Goal: Task Accomplishment & Management: Manage account settings

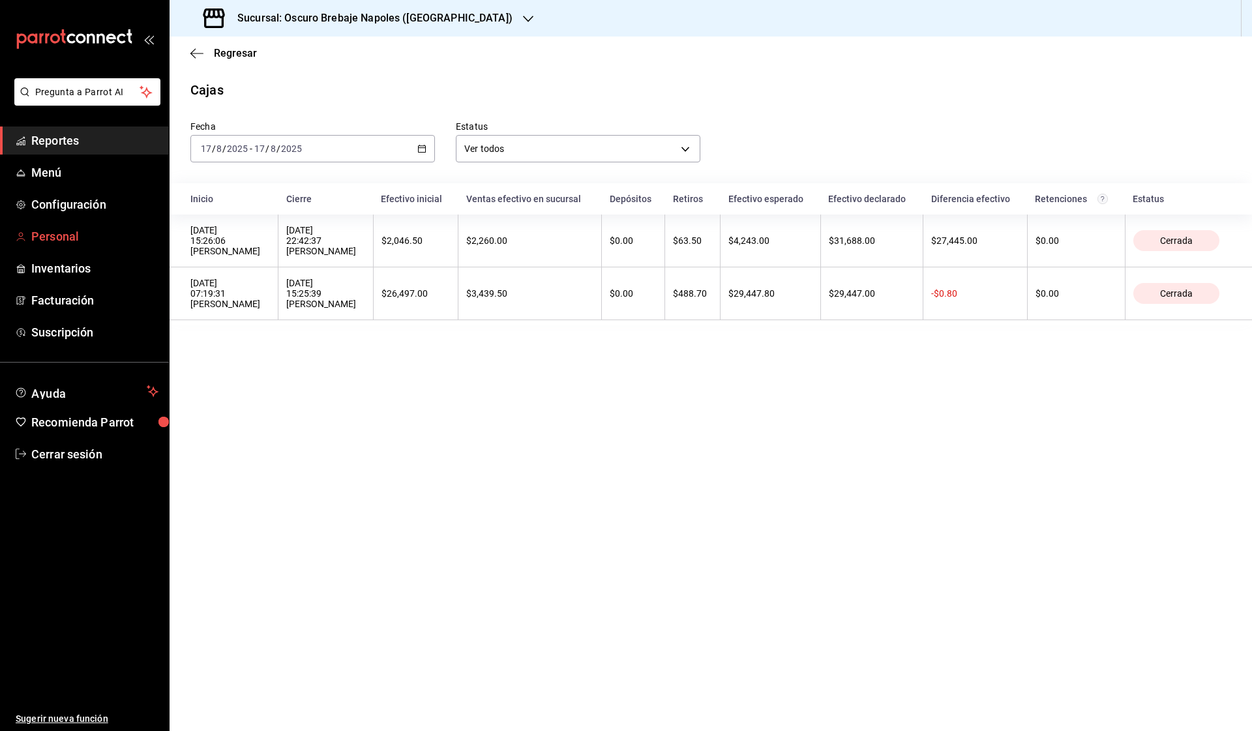
click at [93, 231] on span "Personal" at bounding box center [94, 237] width 127 height 18
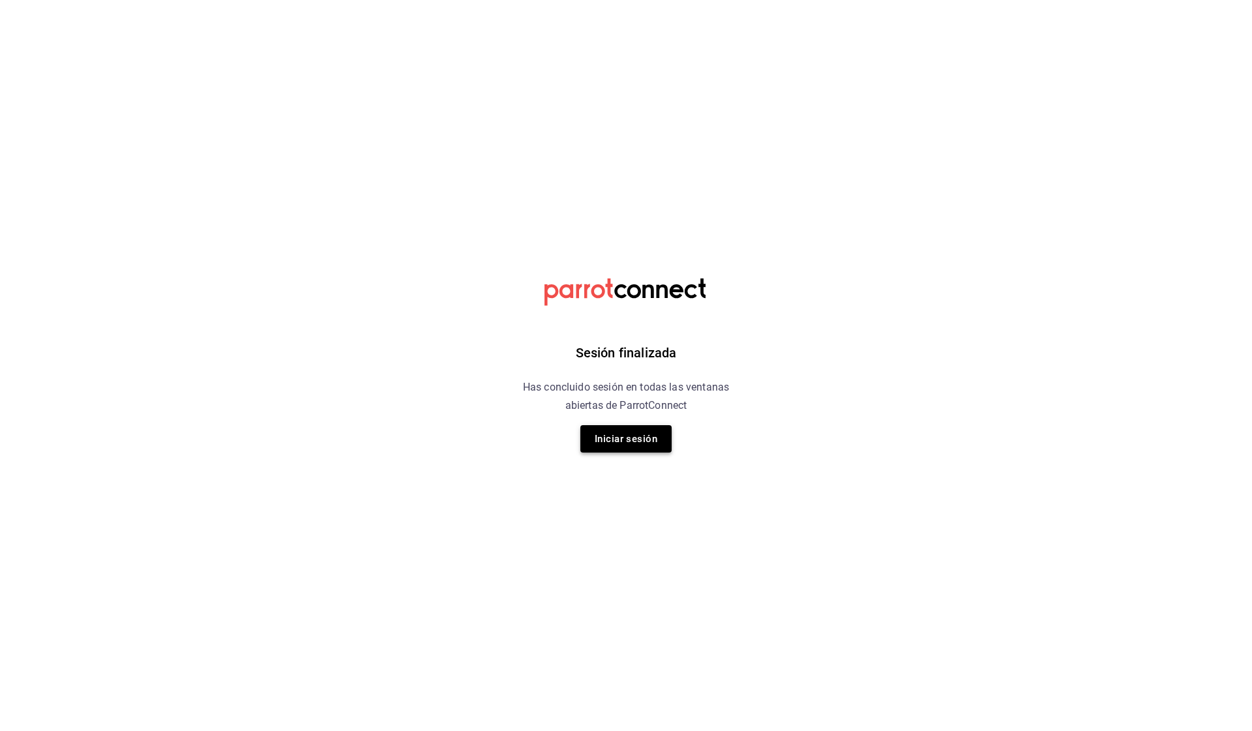
click at [591, 432] on button "Iniciar sesión" at bounding box center [625, 438] width 91 height 27
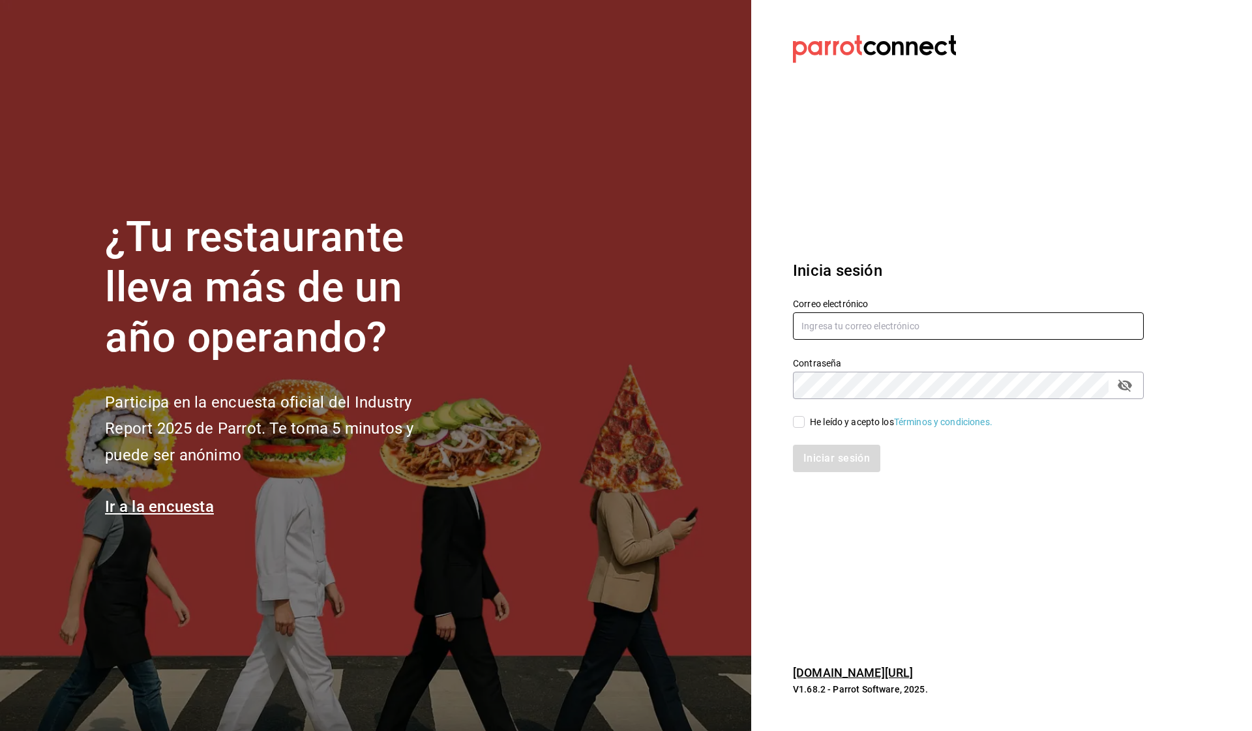
type input "oscurobrebaje@gmail.com"
click at [797, 421] on input "He leído y acepto los Términos y condiciones." at bounding box center [799, 422] width 12 height 12
checkbox input "true"
click at [816, 453] on button "Iniciar sesión" at bounding box center [837, 458] width 89 height 27
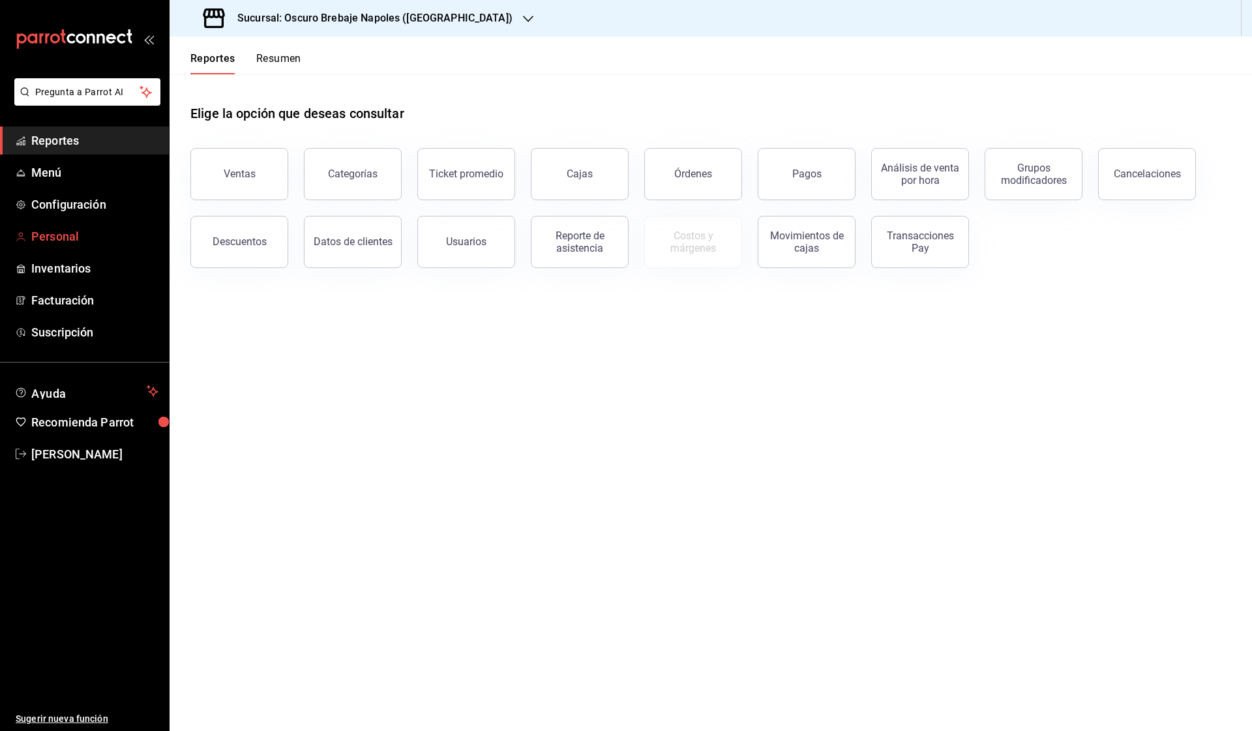
click at [93, 222] on link "Personal" at bounding box center [84, 236] width 169 height 28
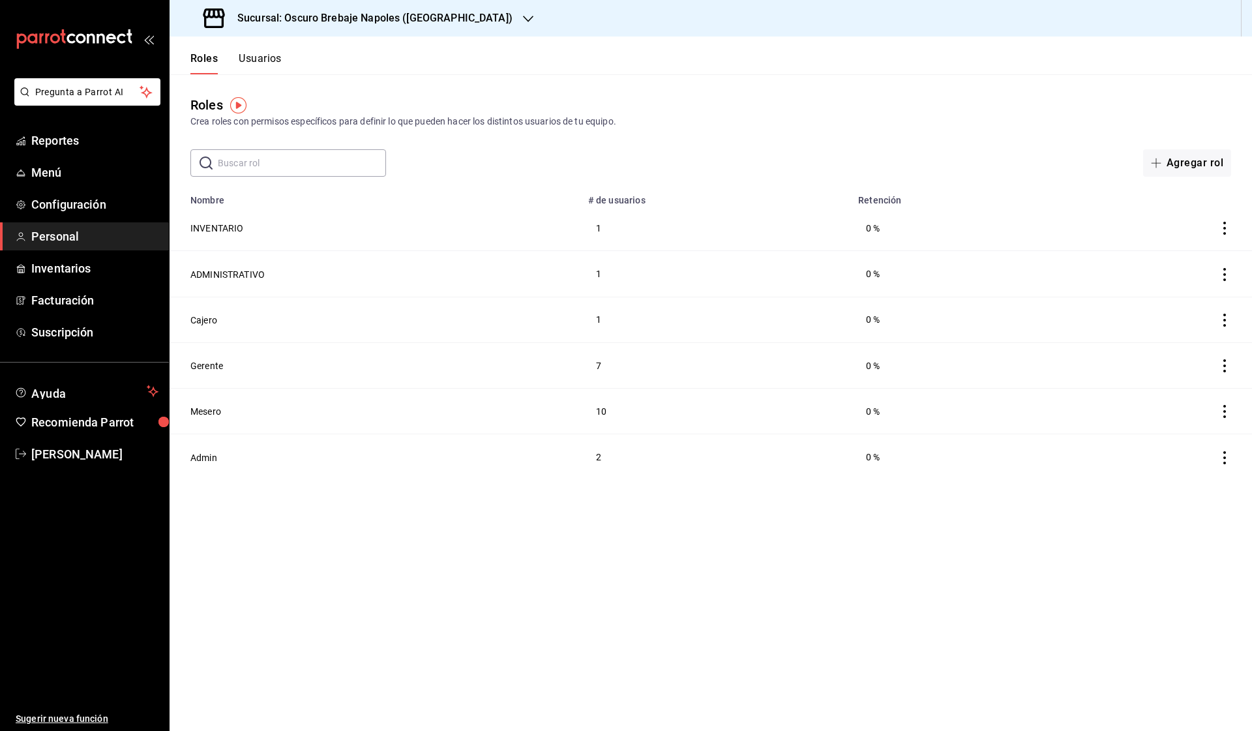
click at [270, 54] on button "Usuarios" at bounding box center [260, 63] width 43 height 22
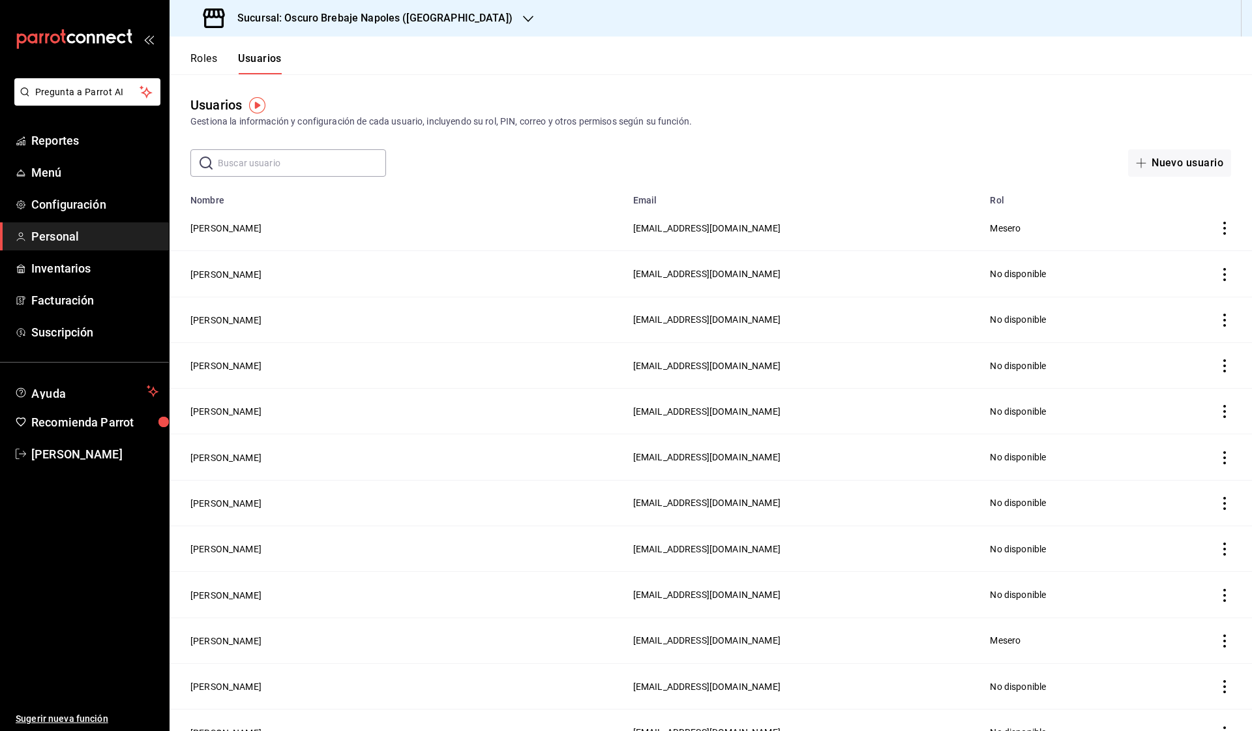
click at [293, 166] on input "text" at bounding box center [302, 163] width 168 height 26
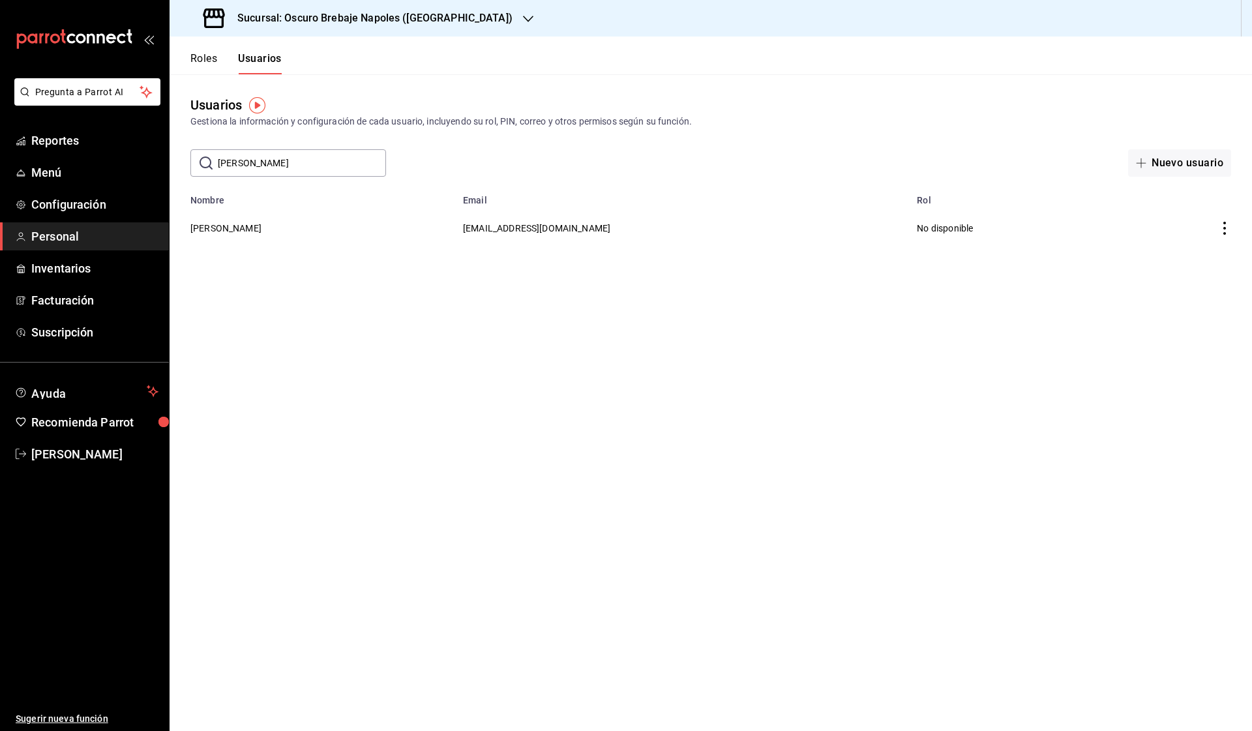
click at [252, 169] on input "[PERSON_NAME]" at bounding box center [302, 163] width 168 height 26
type input "mons"
click at [297, 233] on button "[PERSON_NAME] [PERSON_NAME]" at bounding box center [262, 228] width 144 height 13
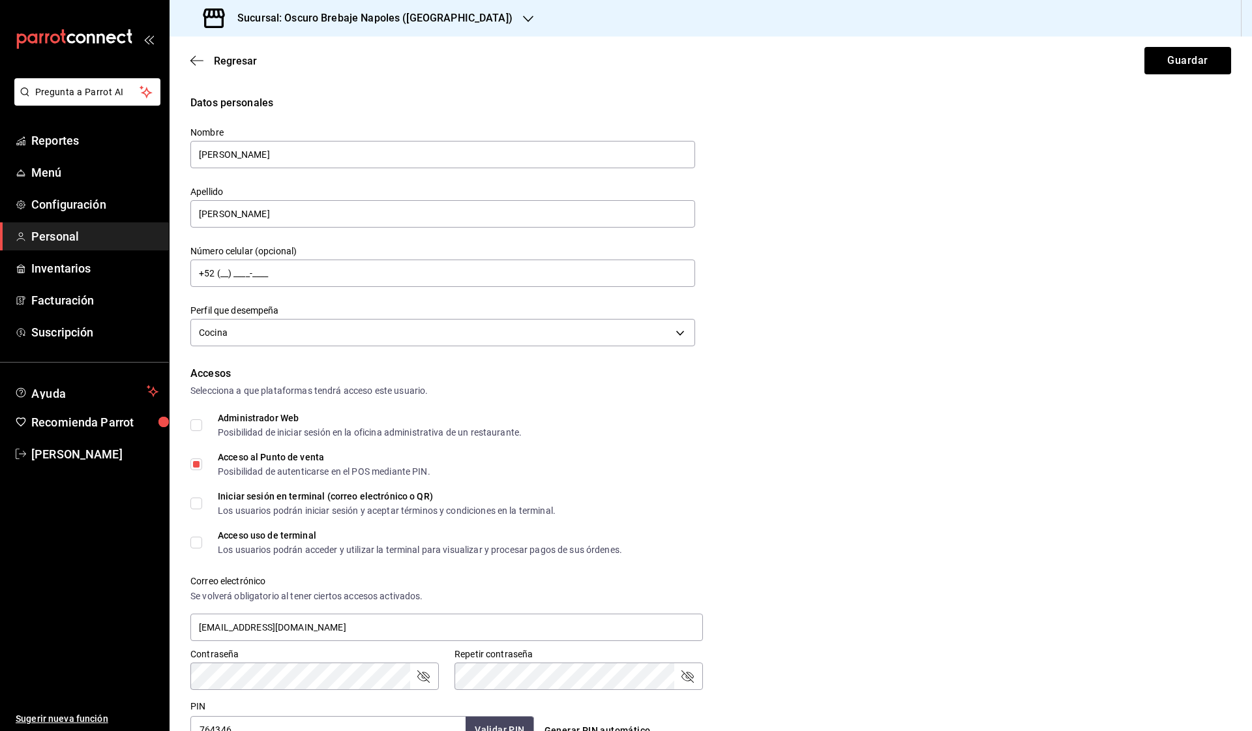
scroll to position [214, 0]
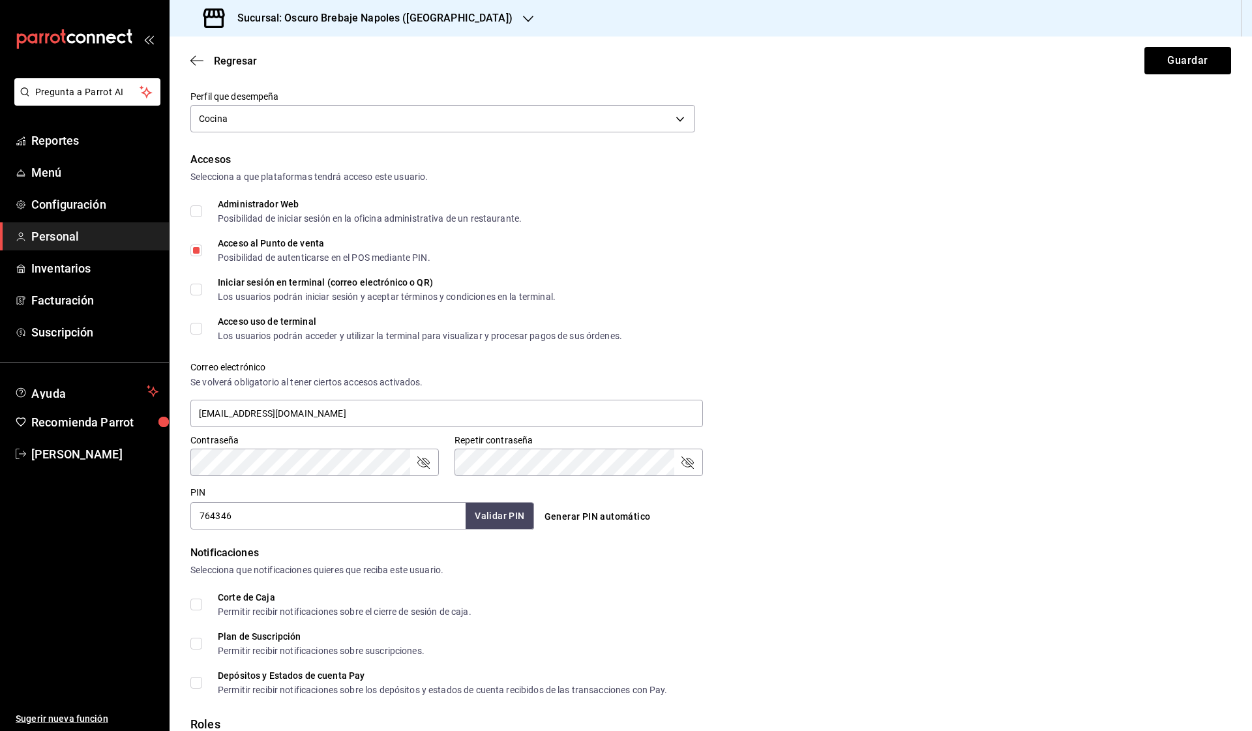
click at [352, 511] on input "764346" at bounding box center [327, 515] width 275 height 27
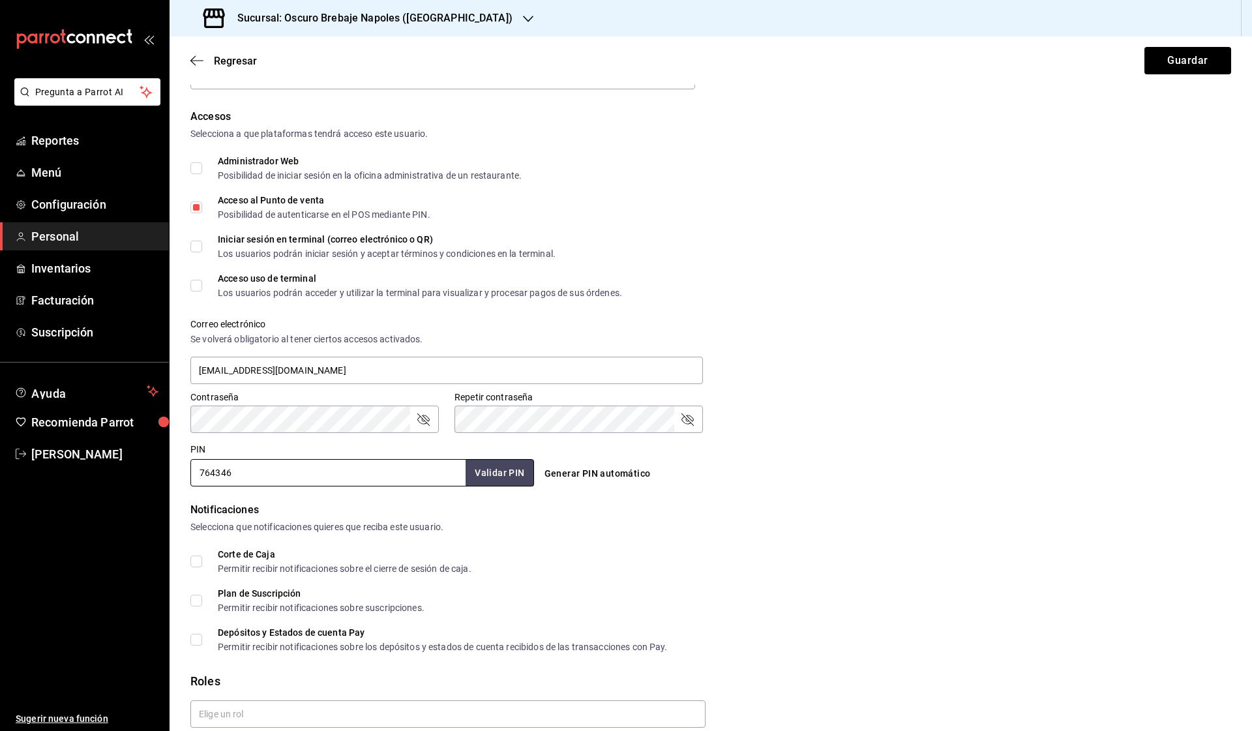
scroll to position [259, 0]
